Goal: Information Seeking & Learning: Check status

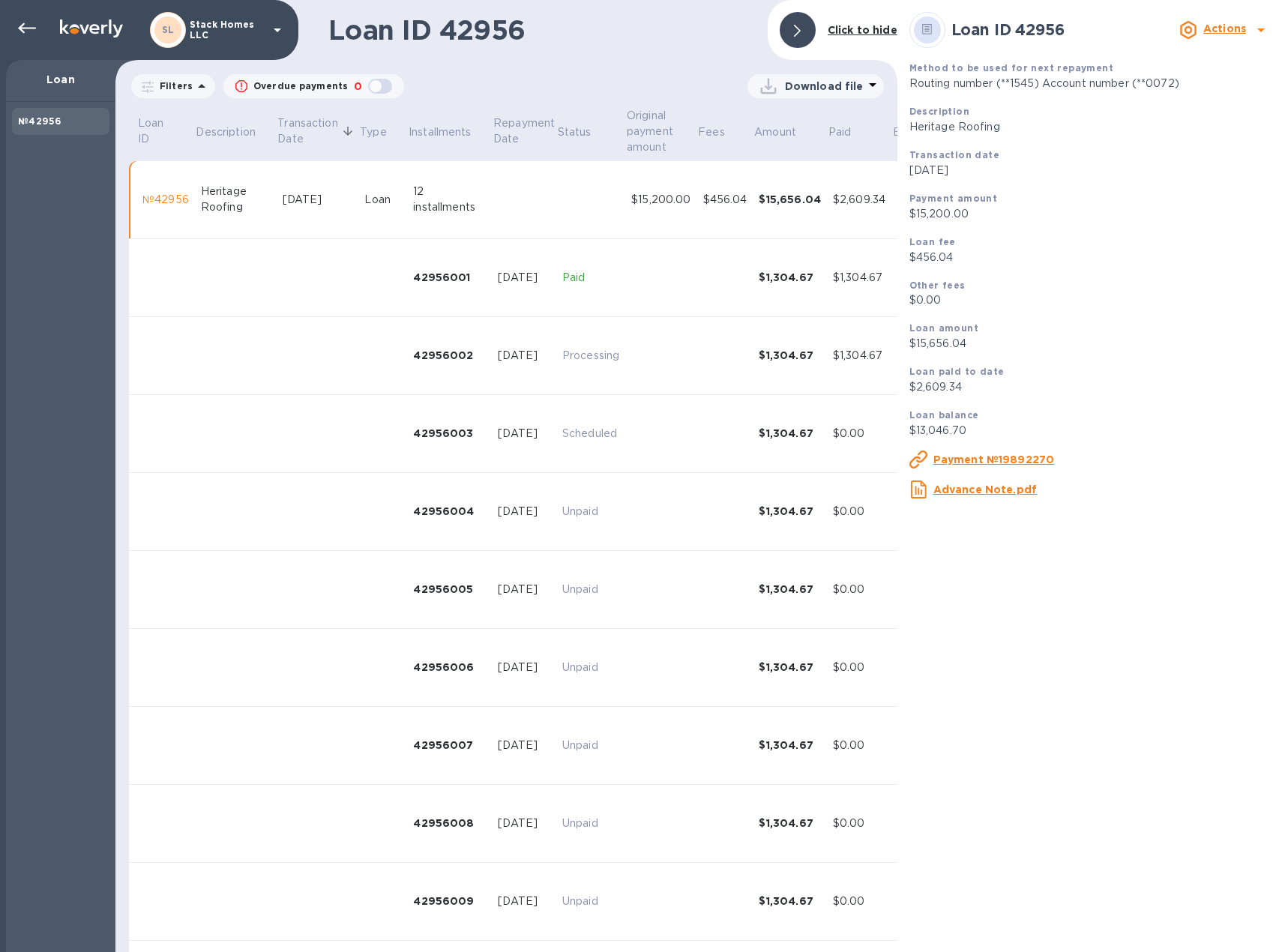
click at [801, 37] on span at bounding box center [797, 30] width 7 height 14
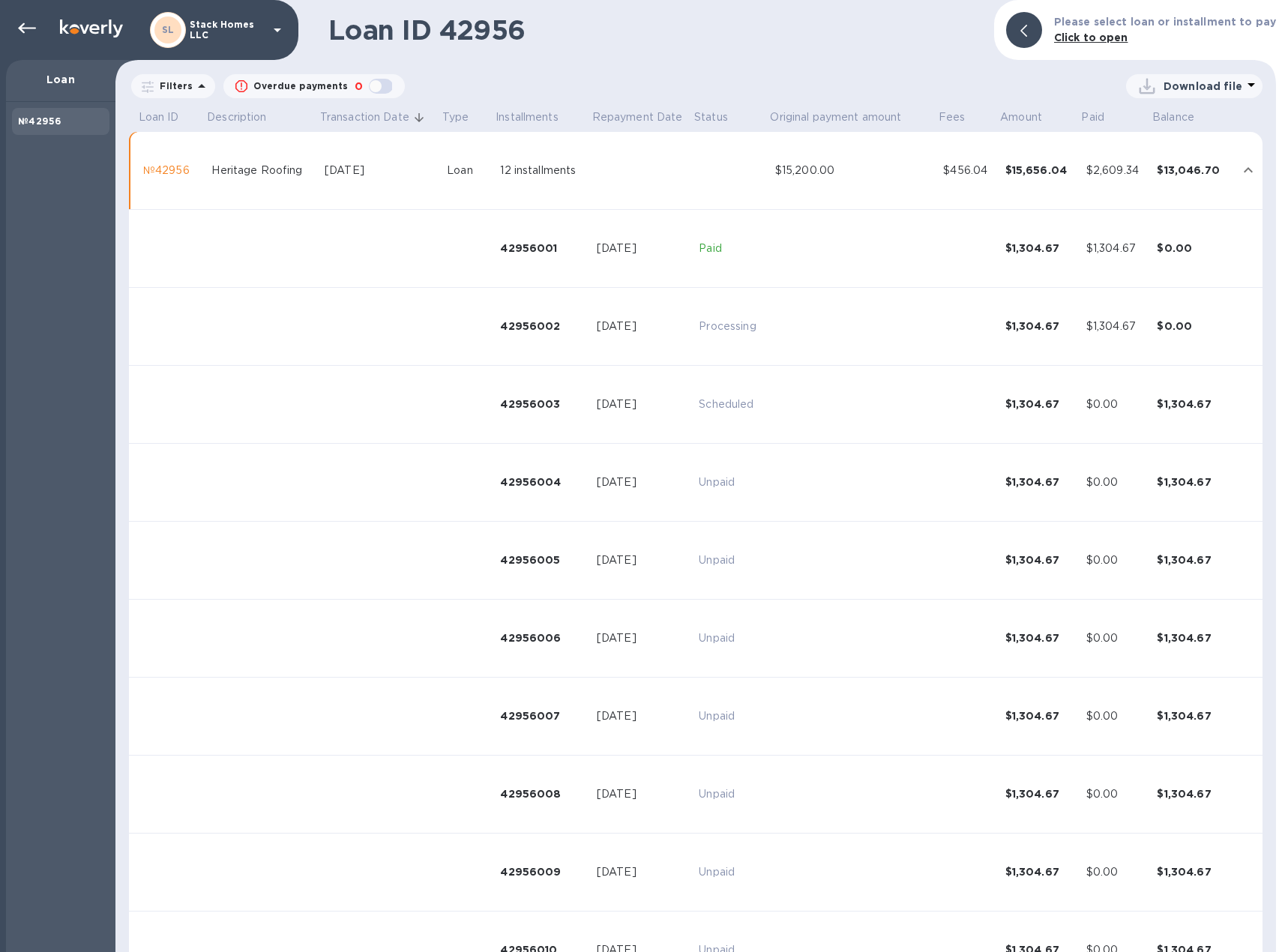
drag, startPoint x: 600, startPoint y: 227, endPoint x: 602, endPoint y: 240, distance: 13.2
click at [600, 242] on td "[DATE]" at bounding box center [642, 249] width 102 height 78
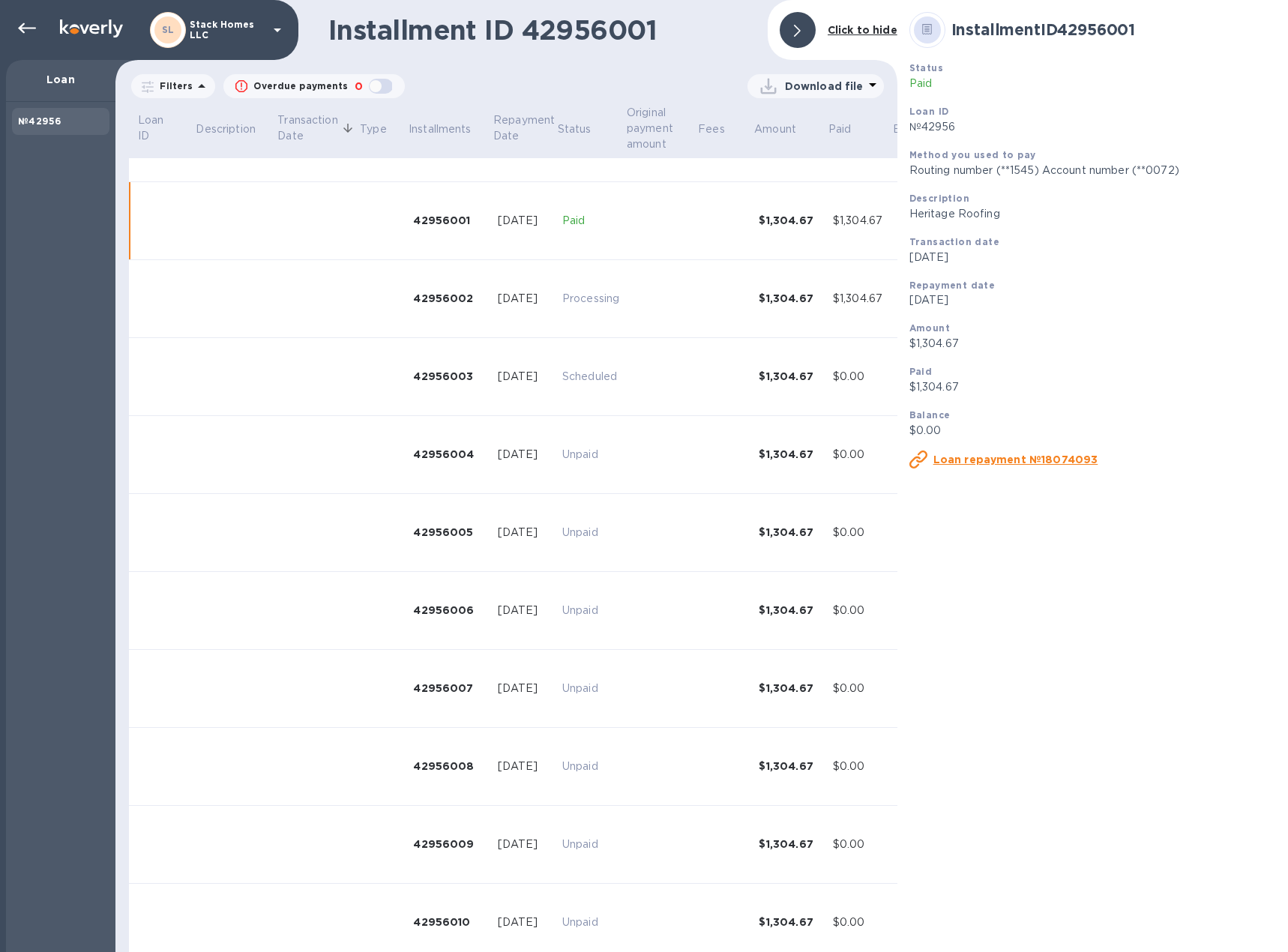
scroll to position [58, 0]
click at [982, 462] on u "Loan repayment №18074093" at bounding box center [1015, 459] width 165 height 12
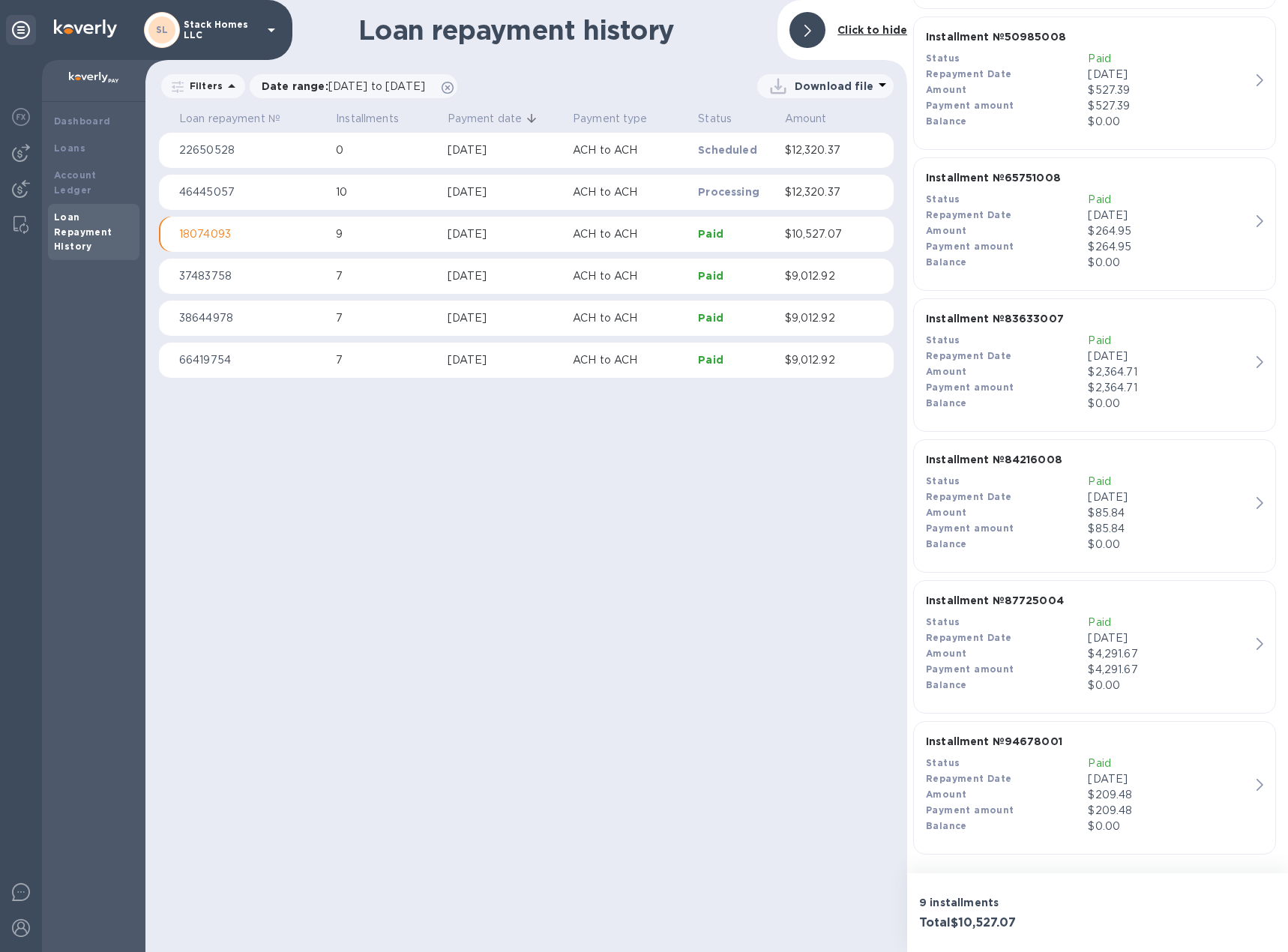
scroll to position [732, 0]
click at [1132, 638] on p "[DATE]" at bounding box center [1168, 637] width 162 height 16
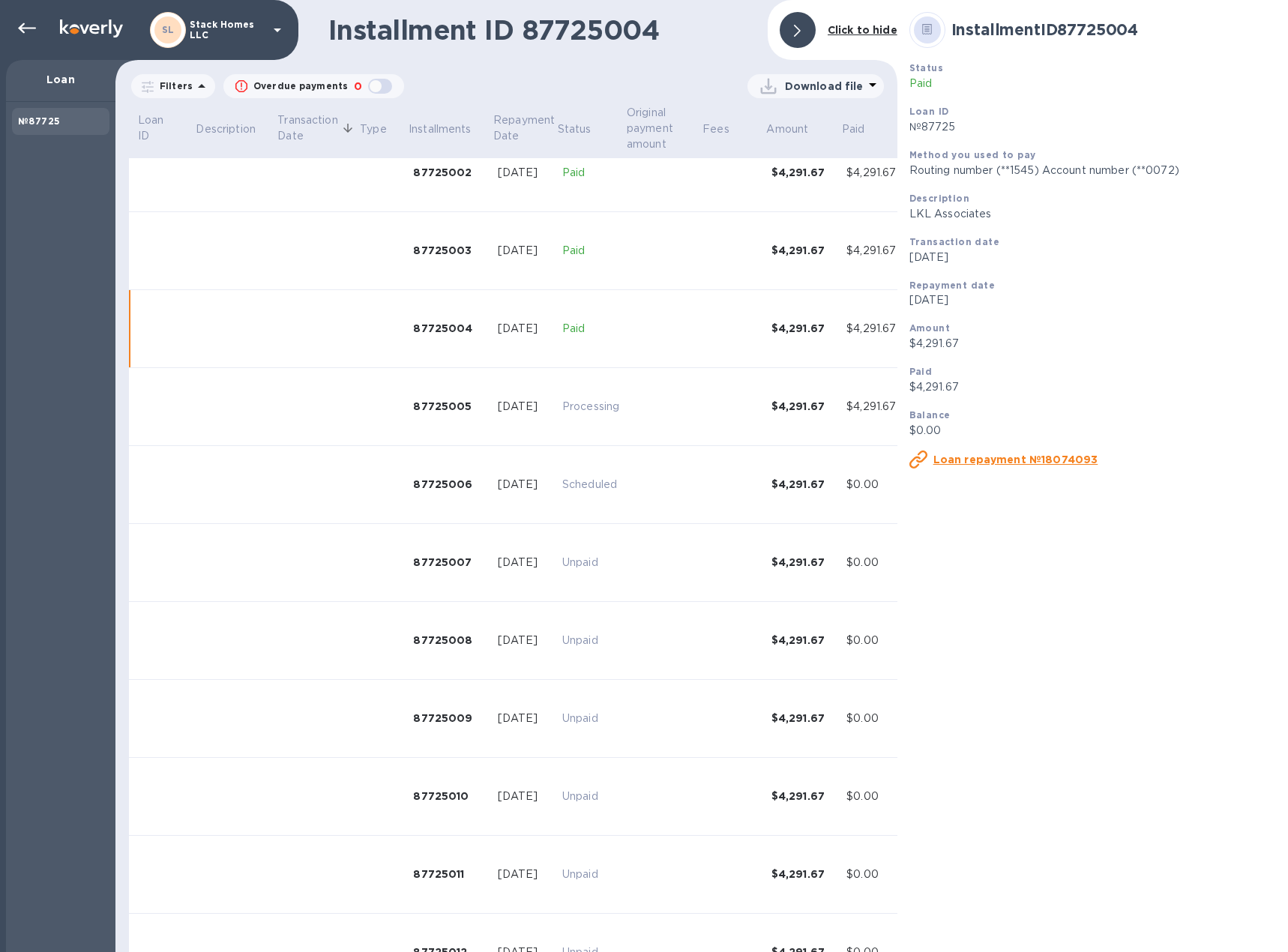
scroll to position [246, 0]
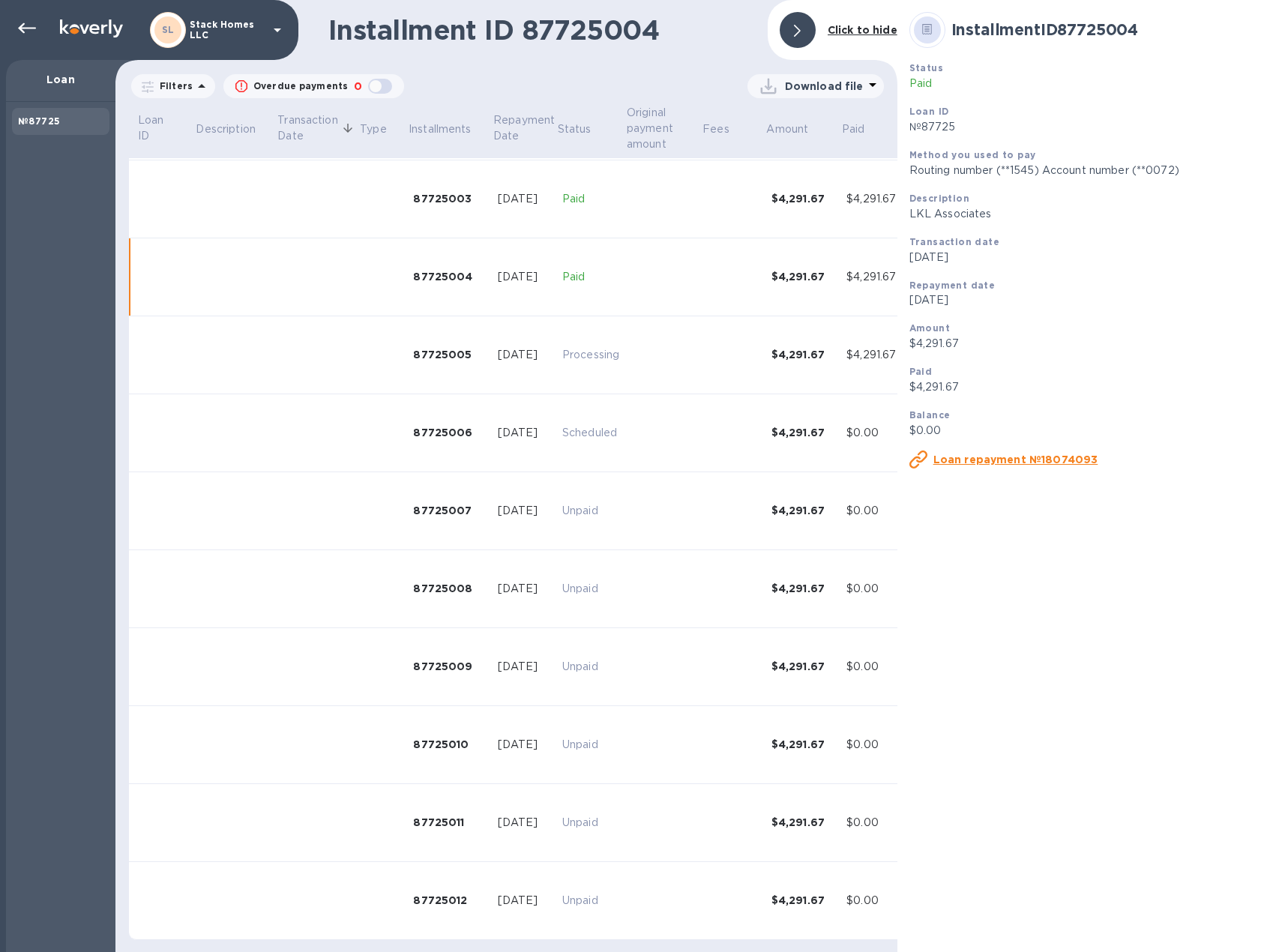
click at [797, 21] on div at bounding box center [798, 30] width 36 height 36
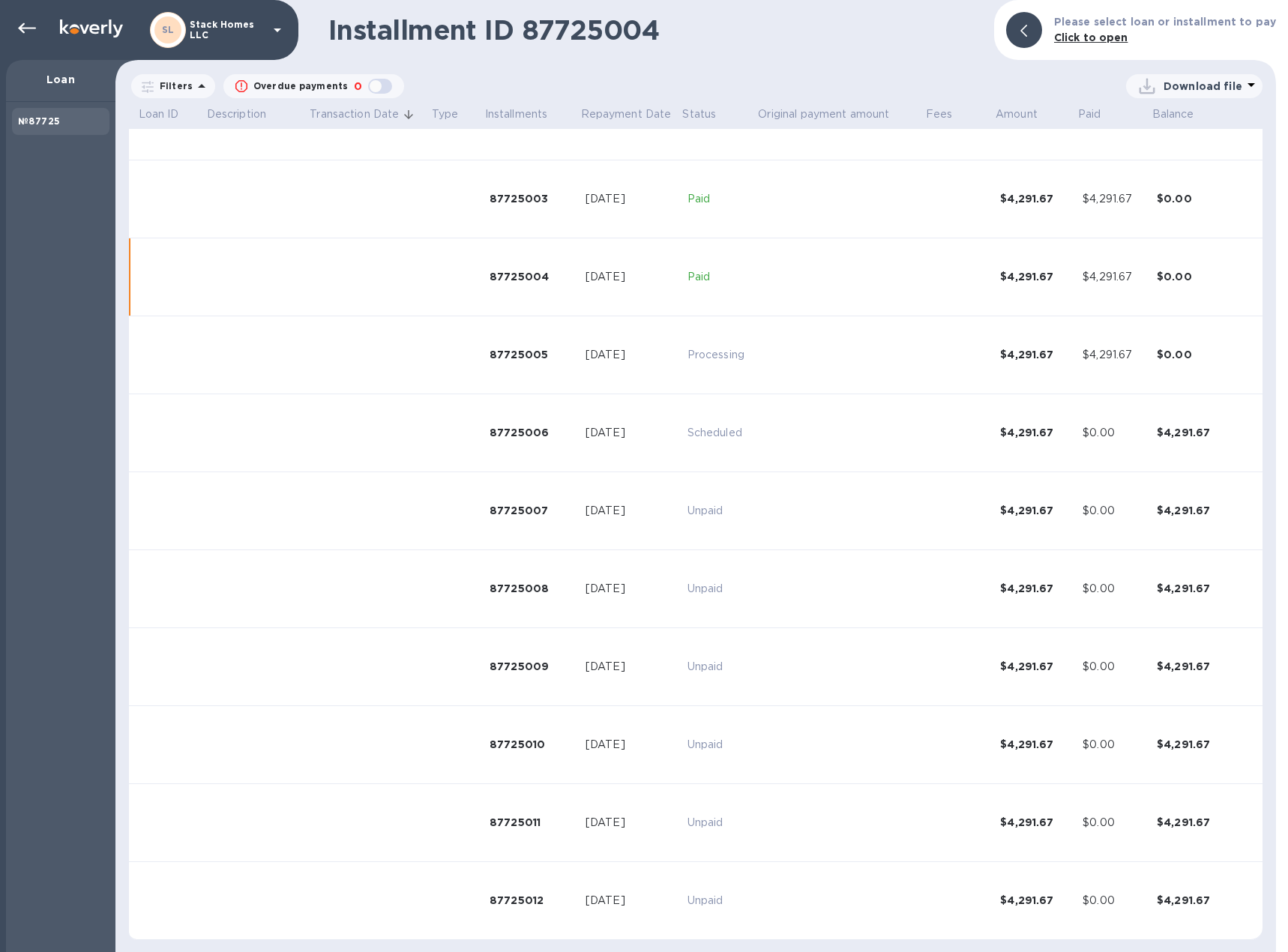
scroll to position [205, 0]
click at [20, 26] on icon at bounding box center [27, 29] width 18 height 18
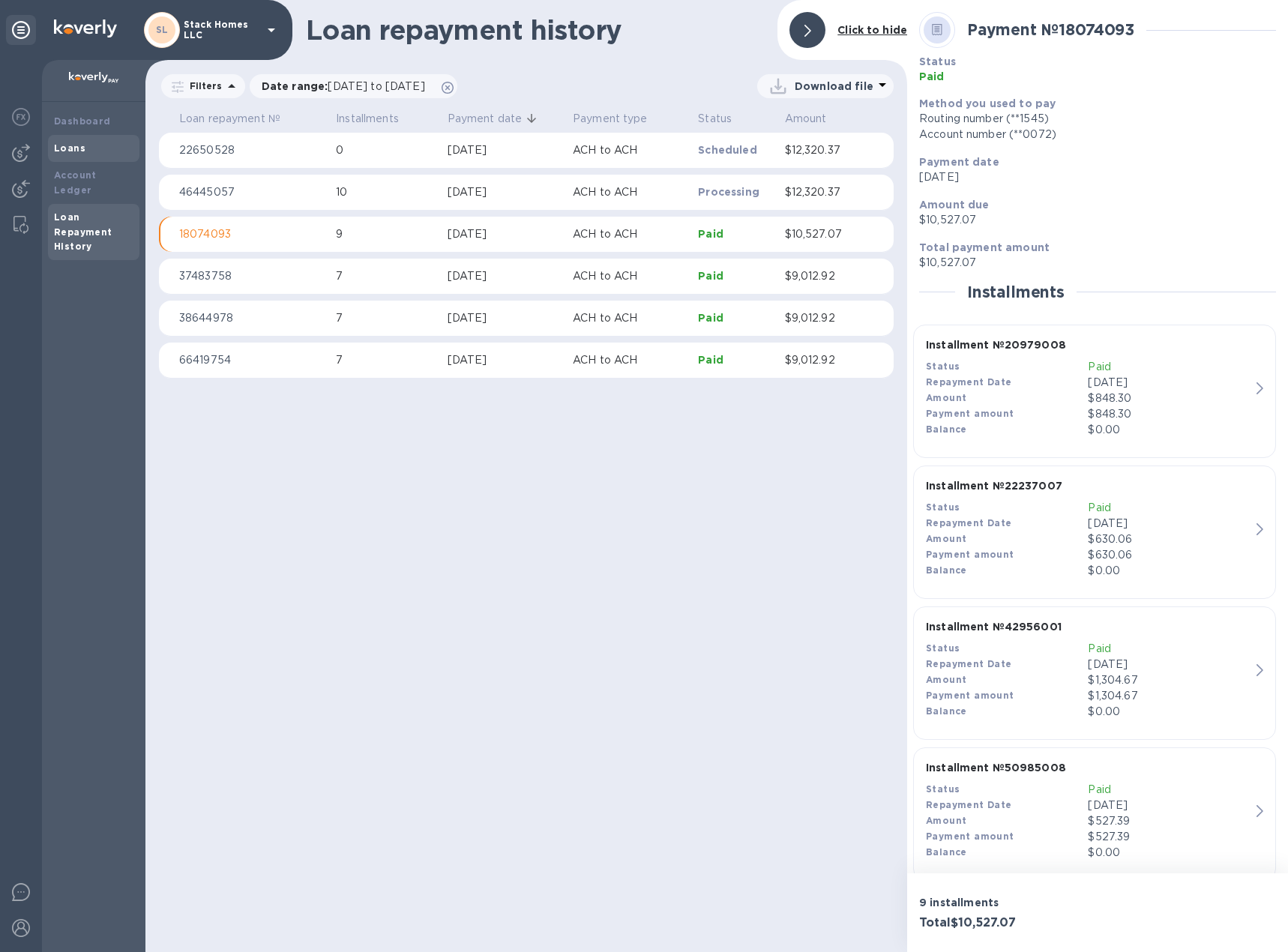
drag, startPoint x: 95, startPoint y: 165, endPoint x: 94, endPoint y: 141, distance: 24.0
click at [94, 141] on div "Dashboard Loans Account Ledger Loan Repayment History" at bounding box center [94, 184] width 92 height 152
click at [94, 141] on div "Loans" at bounding box center [94, 148] width 80 height 15
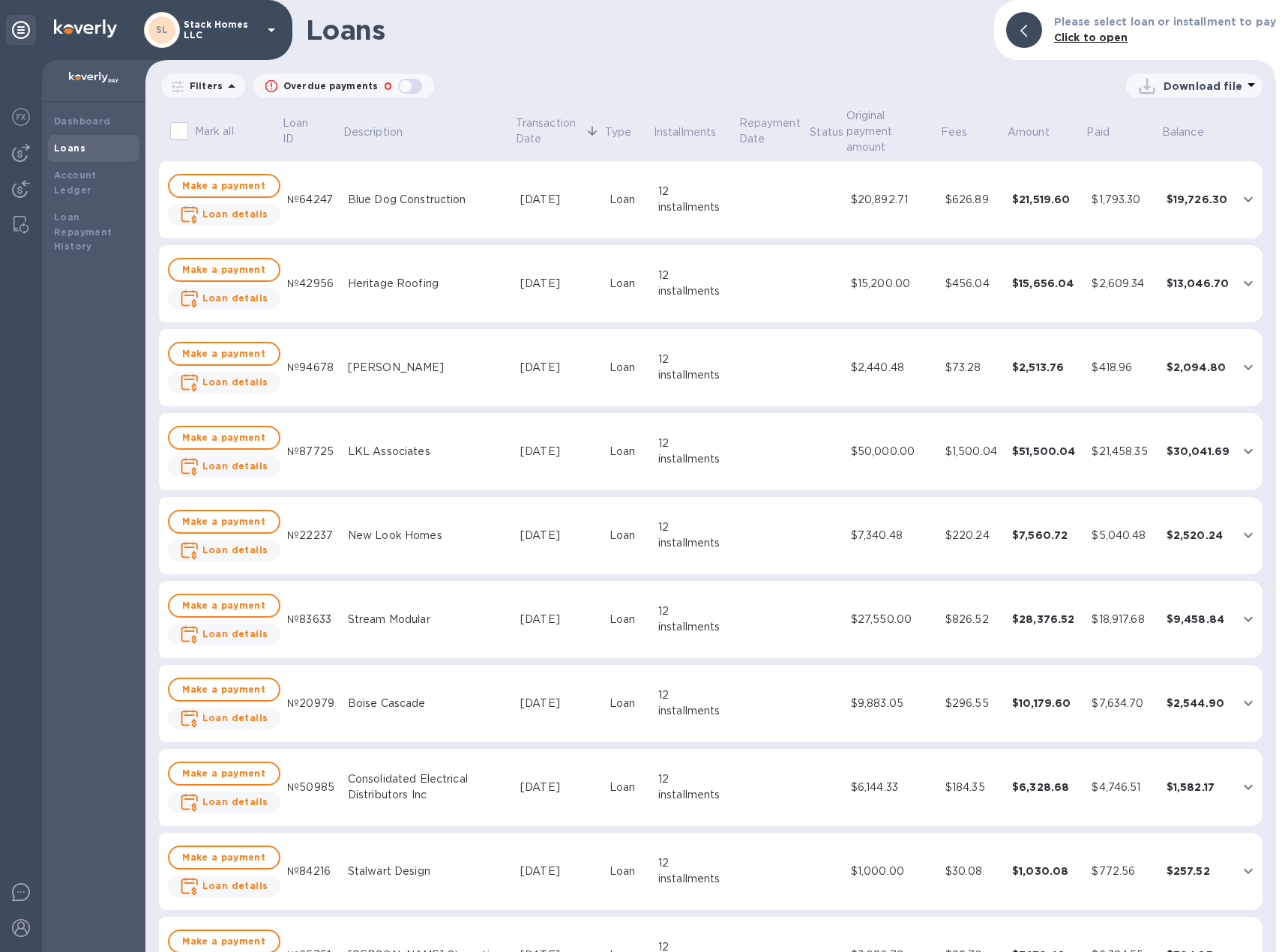
click at [810, 258] on td at bounding box center [827, 284] width 36 height 78
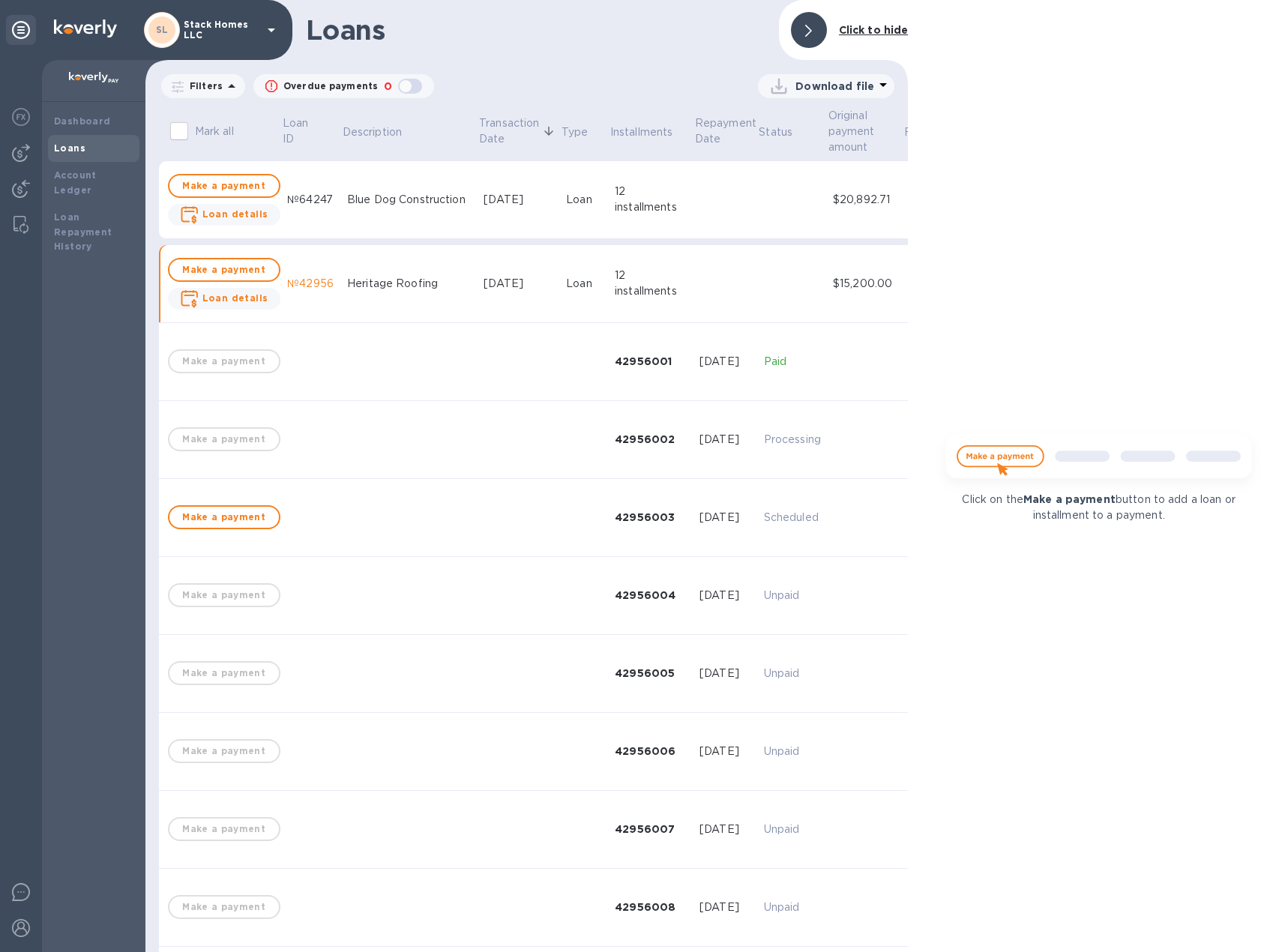
click at [395, 289] on div "Heritage Roofing" at bounding box center [409, 283] width 124 height 16
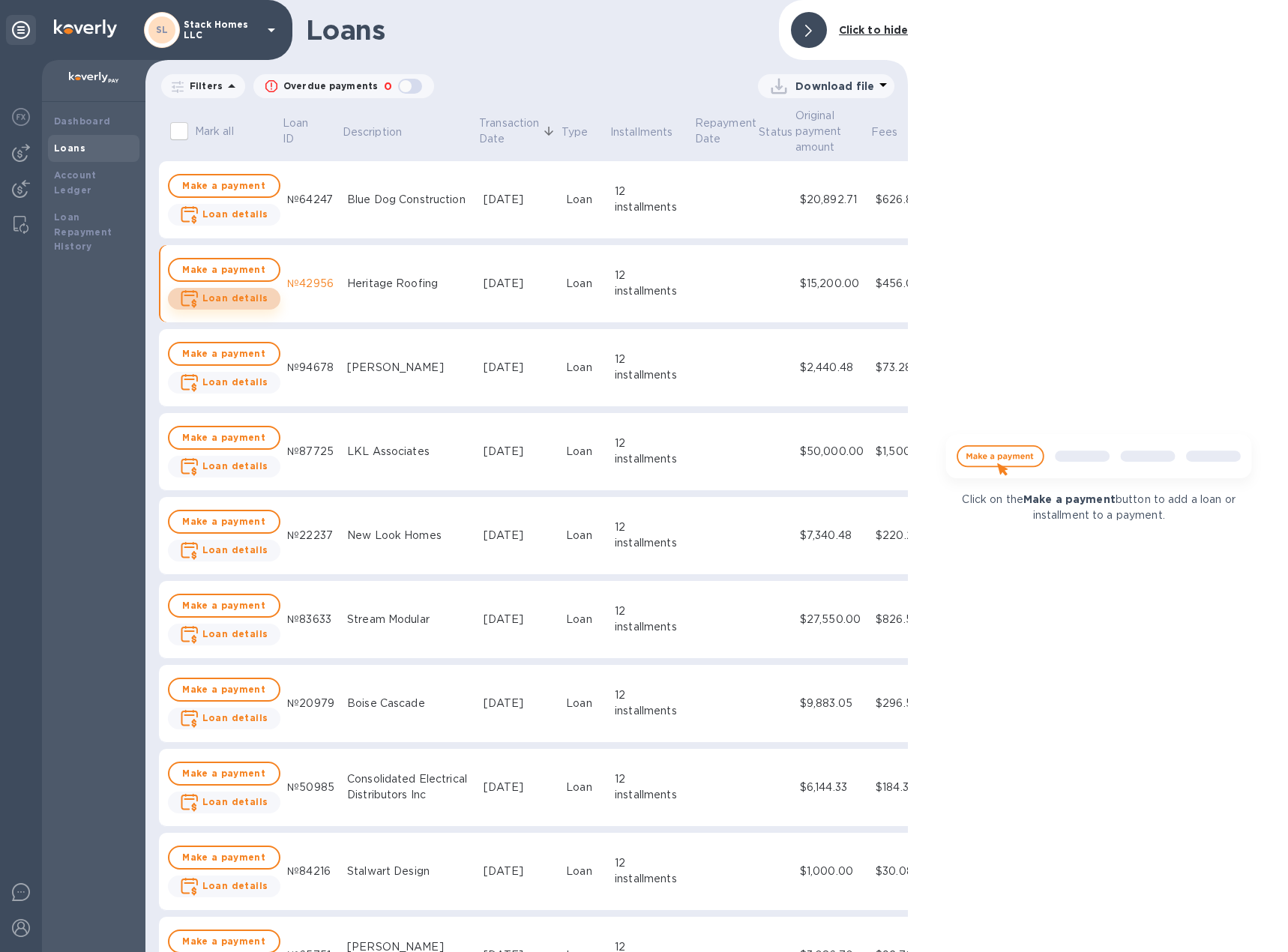
click at [241, 302] on b "Loan details" at bounding box center [235, 298] width 66 height 11
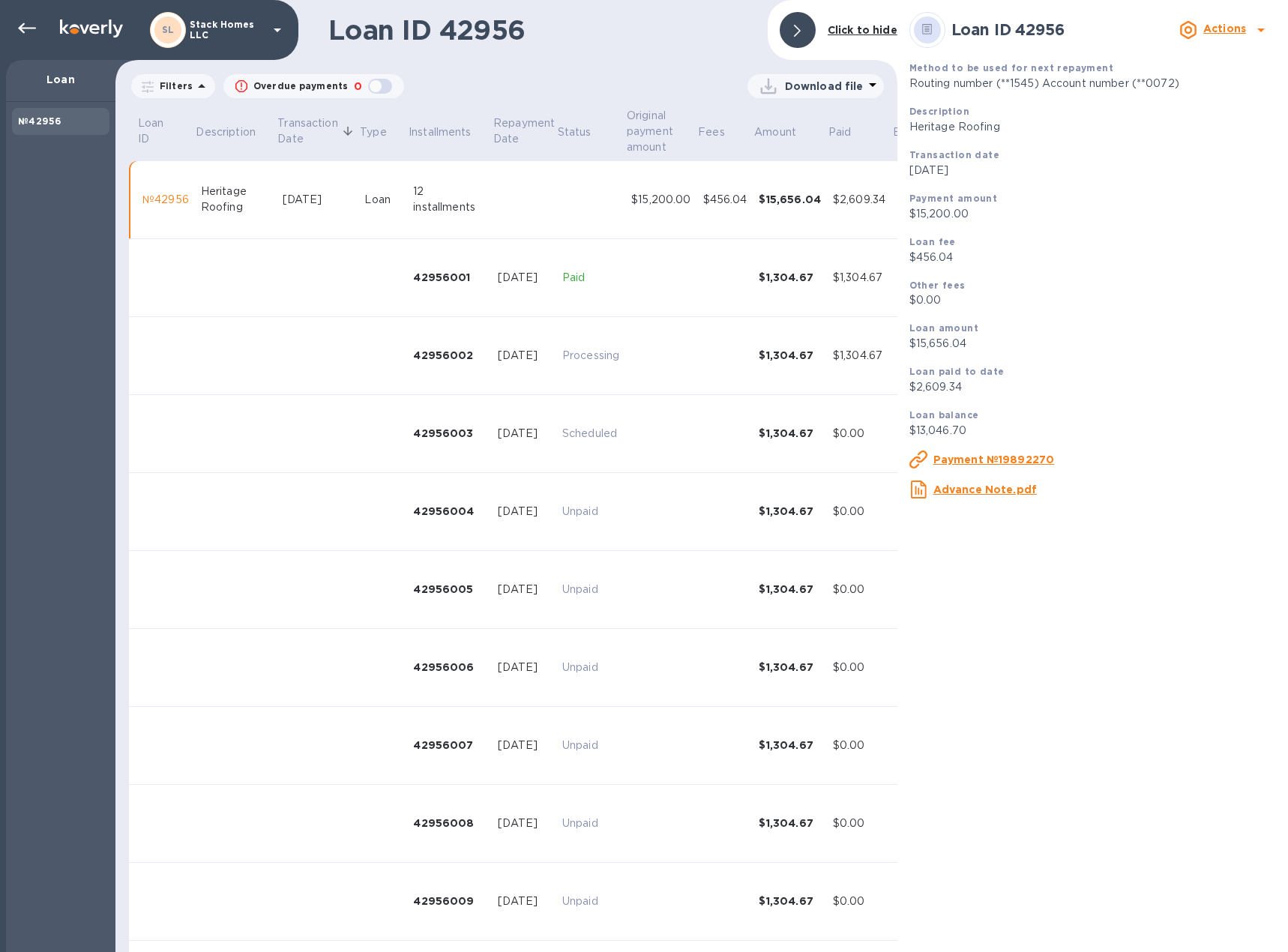
drag, startPoint x: 1072, startPoint y: 459, endPoint x: 934, endPoint y: 457, distance: 138.0
click at [934, 457] on div "Payment №19892270" at bounding box center [1092, 459] width 378 height 30
